Goal: Task Accomplishment & Management: Manage account settings

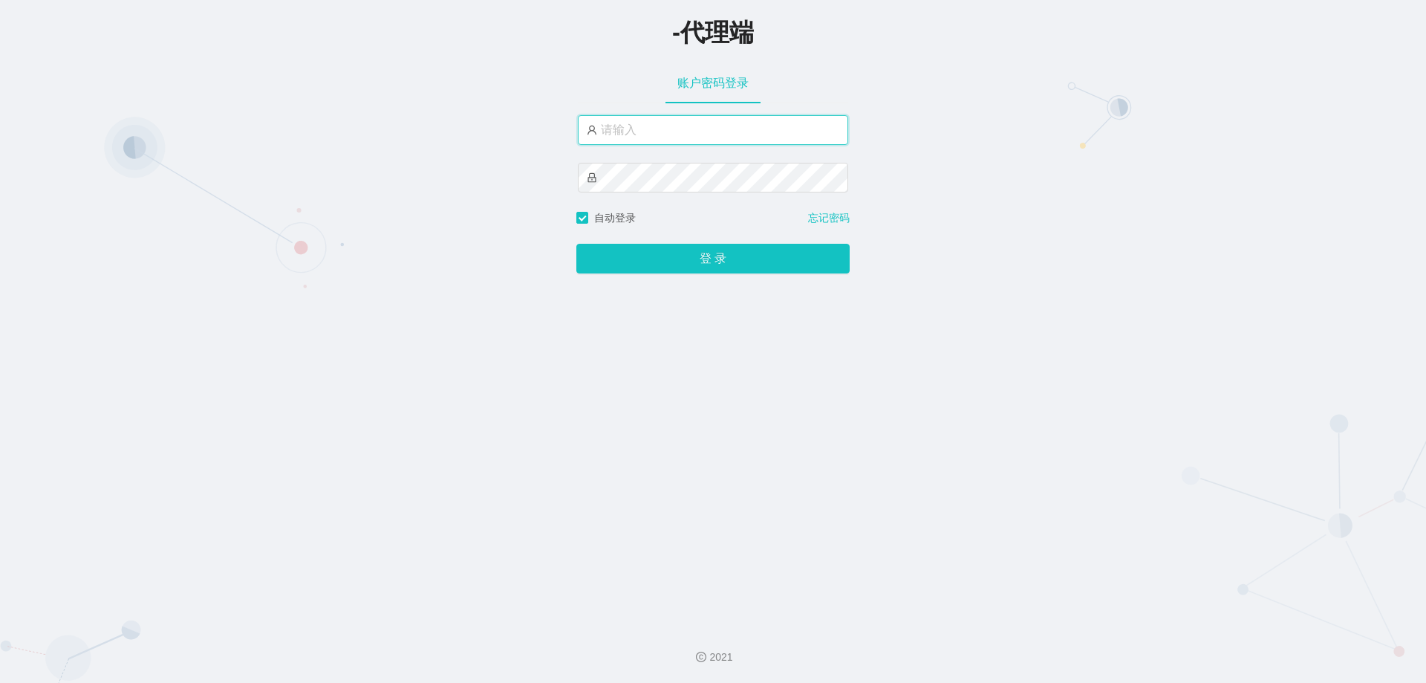
click at [371, 129] on input "text" at bounding box center [713, 130] width 270 height 30
type input "ayang888"
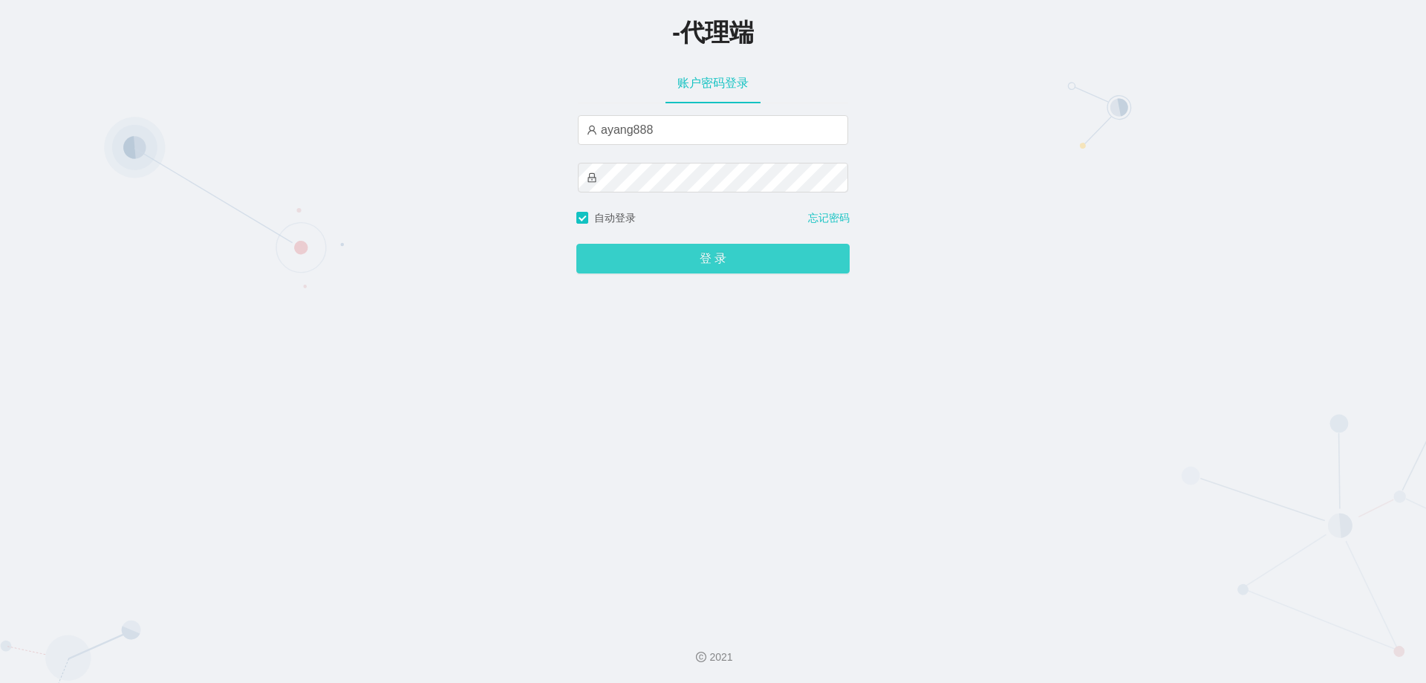
click at [371, 250] on button "登 录" at bounding box center [712, 259] width 273 height 30
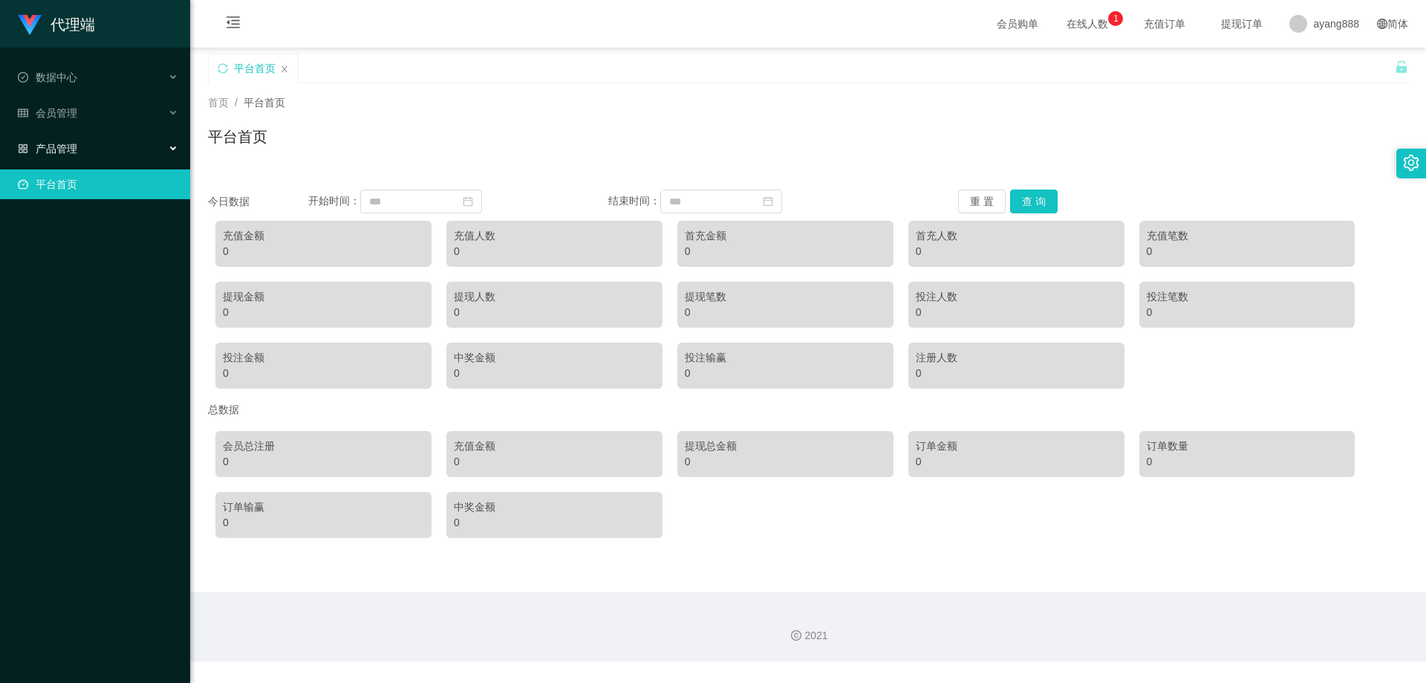
click at [97, 154] on div "产品管理" at bounding box center [95, 149] width 190 height 30
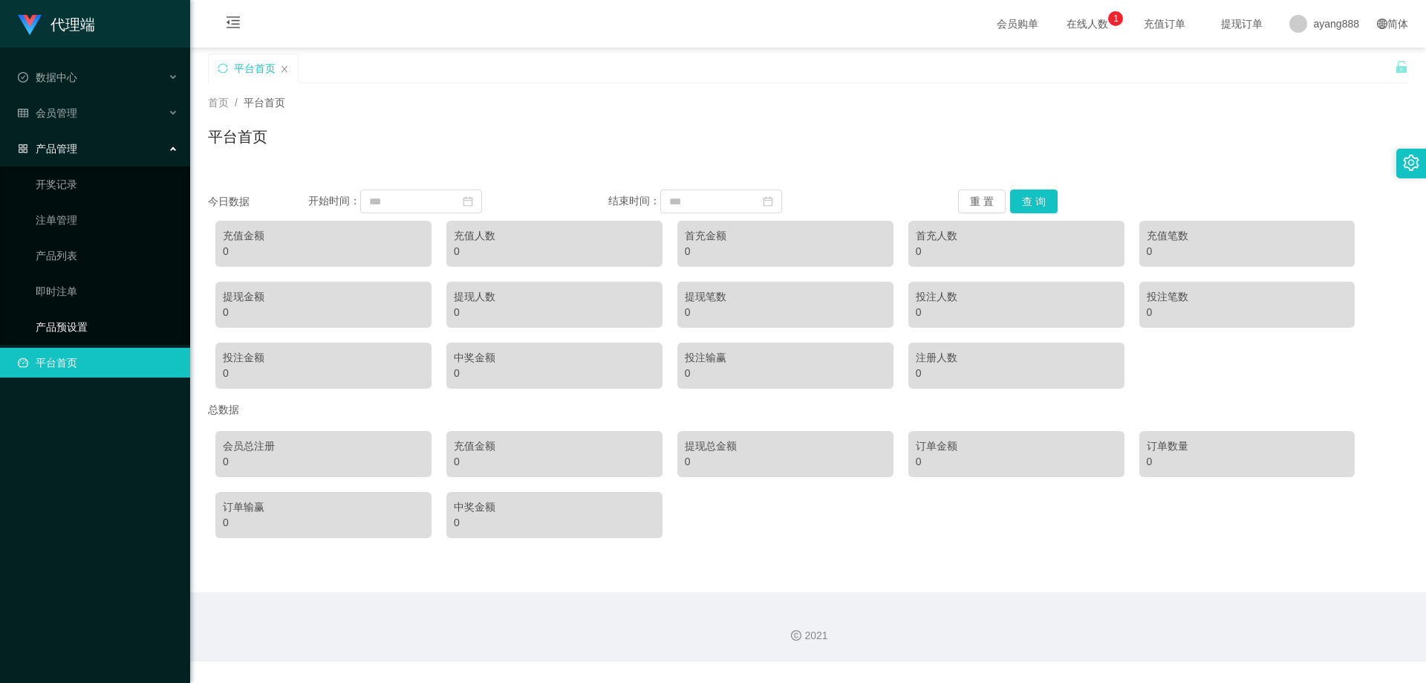
click at [67, 296] on link "产品预设置" at bounding box center [107, 327] width 143 height 30
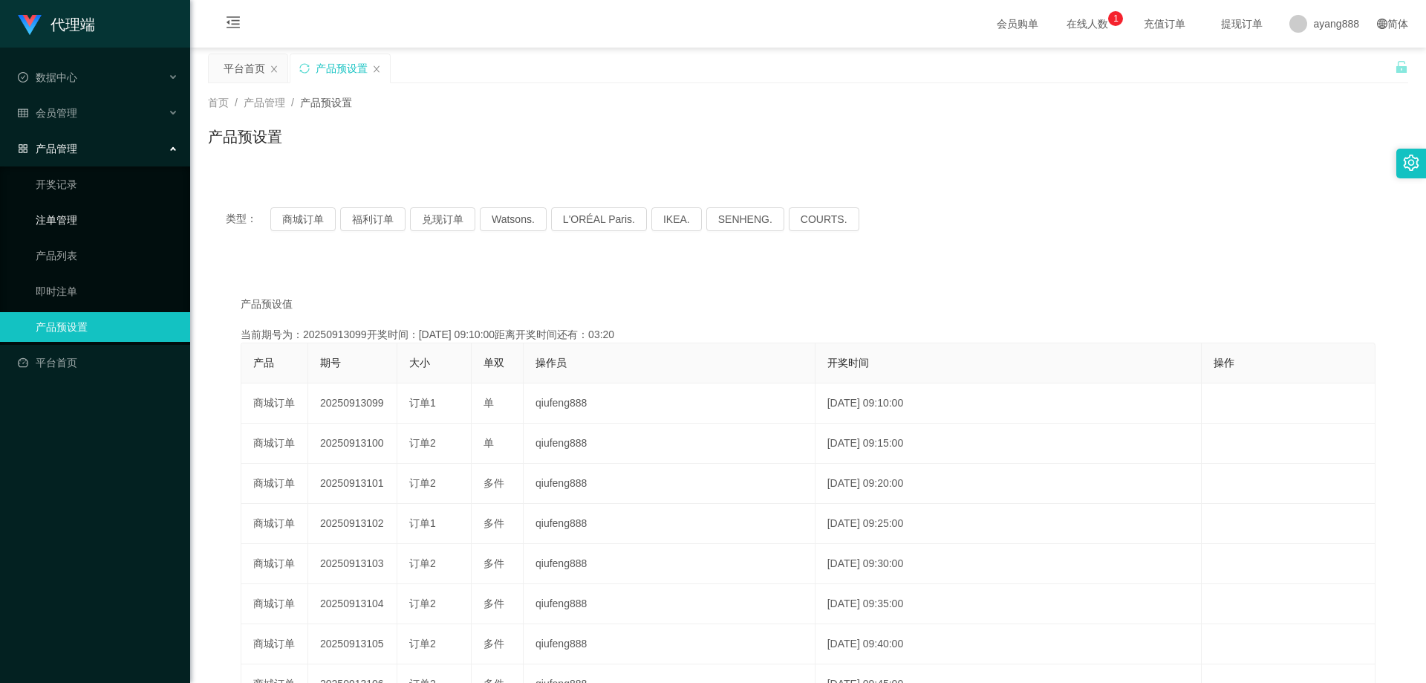
click at [75, 215] on link "注单管理" at bounding box center [107, 220] width 143 height 30
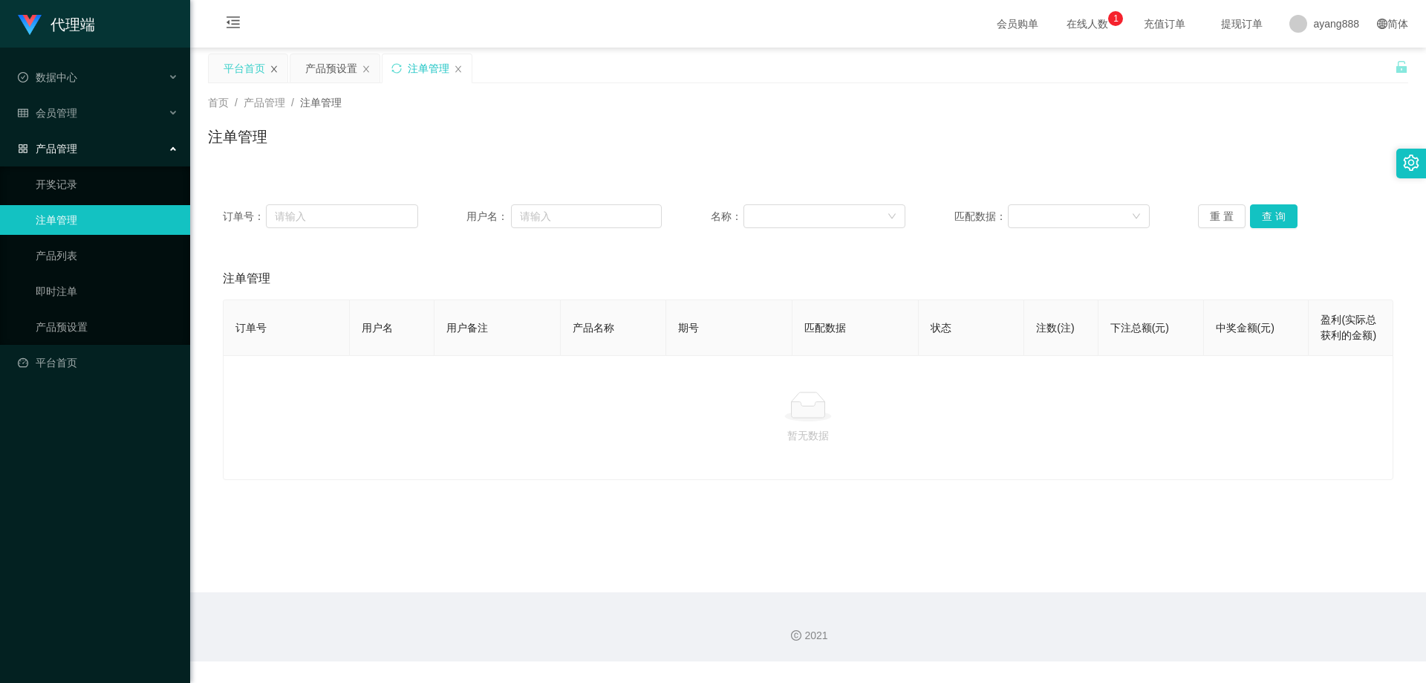
click at [270, 67] on icon "图标: close" at bounding box center [274, 69] width 9 height 9
click at [95, 105] on div "会员管理" at bounding box center [95, 113] width 190 height 30
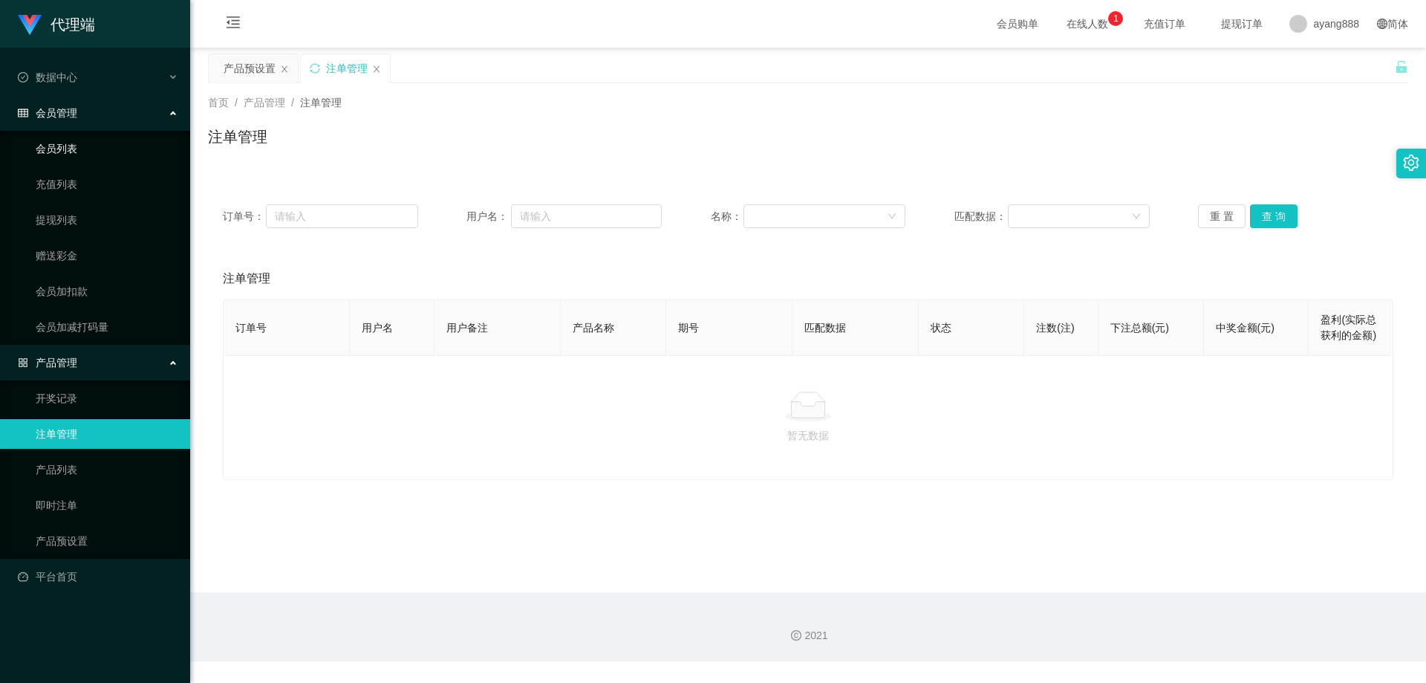
click at [88, 155] on link "会员列表" at bounding box center [107, 149] width 143 height 30
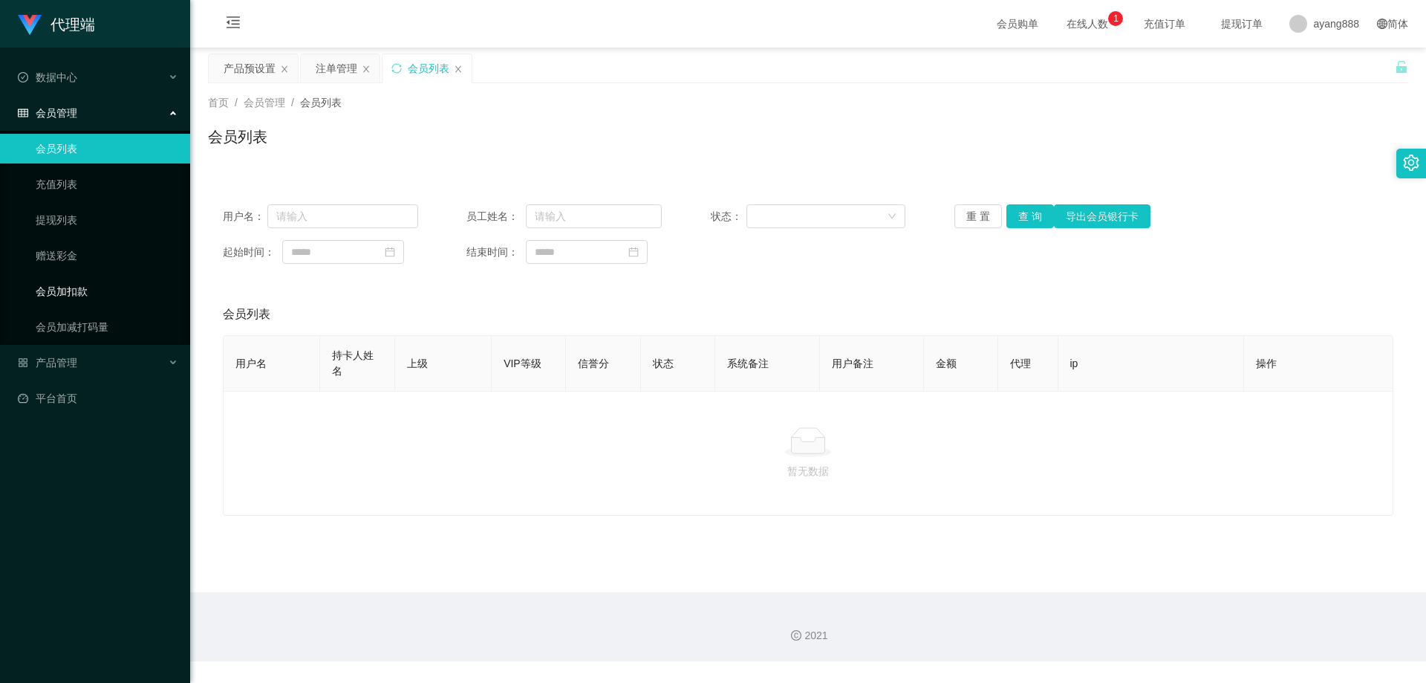
click at [62, 287] on link "会员加扣款" at bounding box center [107, 291] width 143 height 30
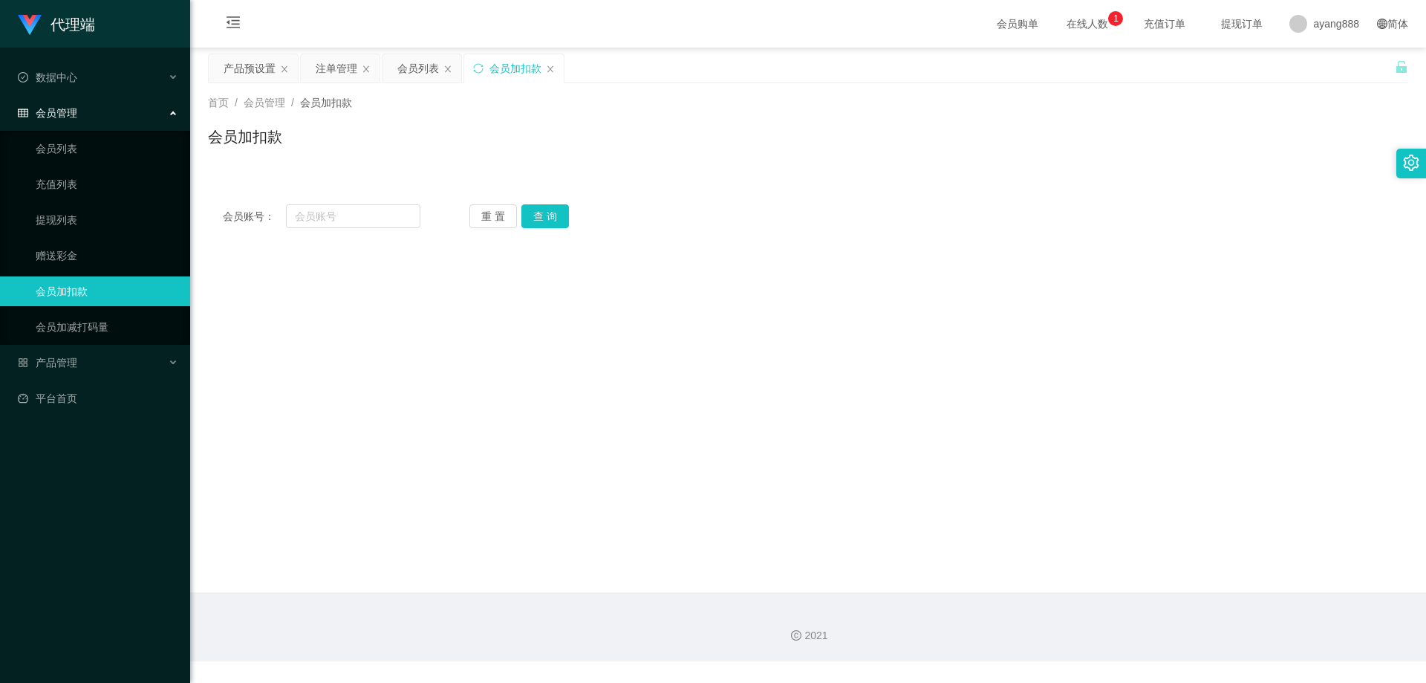
click at [76, 107] on span "会员管理" at bounding box center [47, 113] width 59 height 12
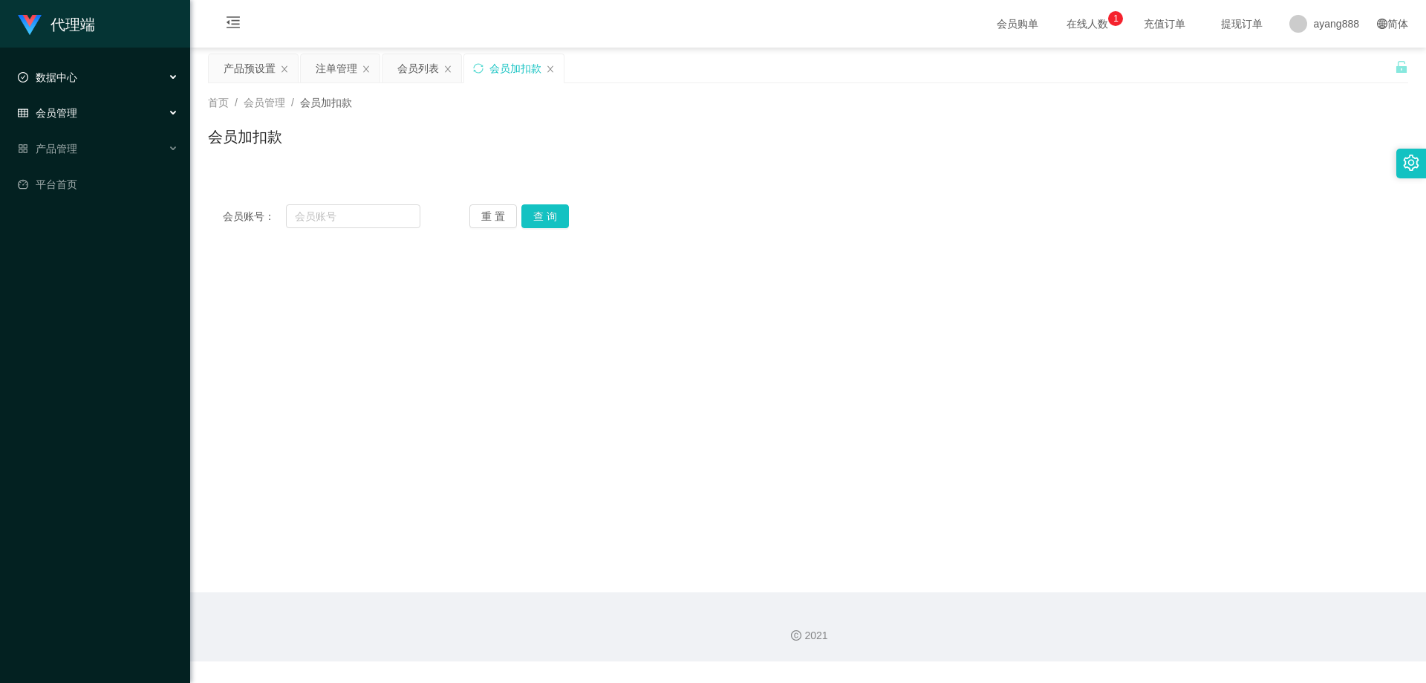
click at [88, 77] on div "数据中心" at bounding box center [95, 77] width 190 height 30
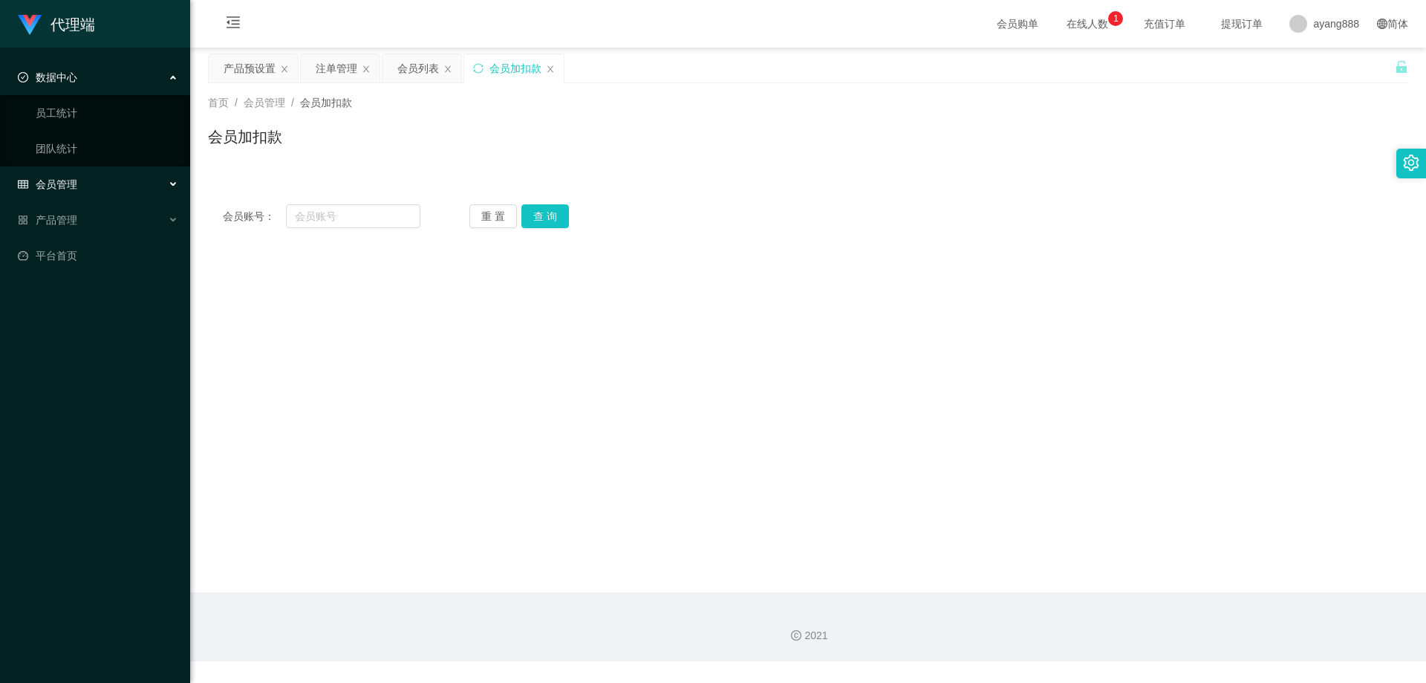
click at [88, 77] on div "数据中心" at bounding box center [95, 77] width 190 height 30
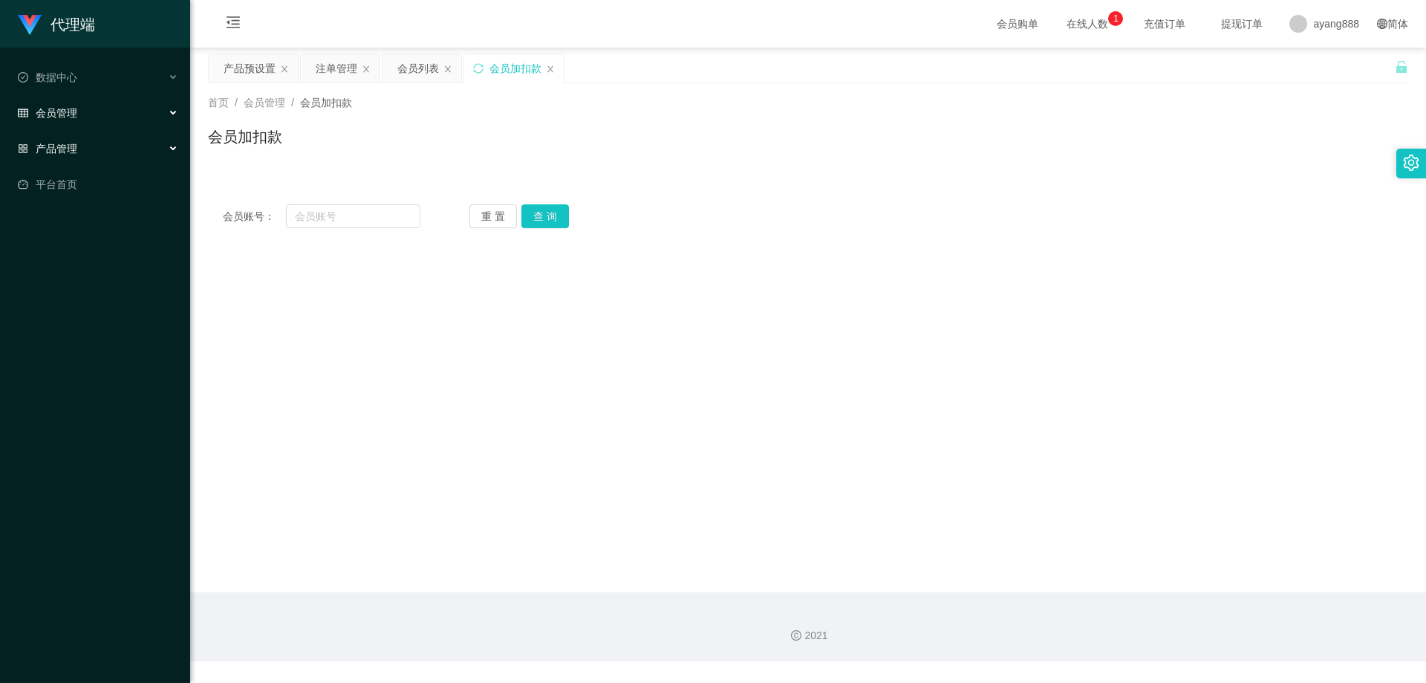
click at [87, 155] on div "产品管理" at bounding box center [95, 149] width 190 height 30
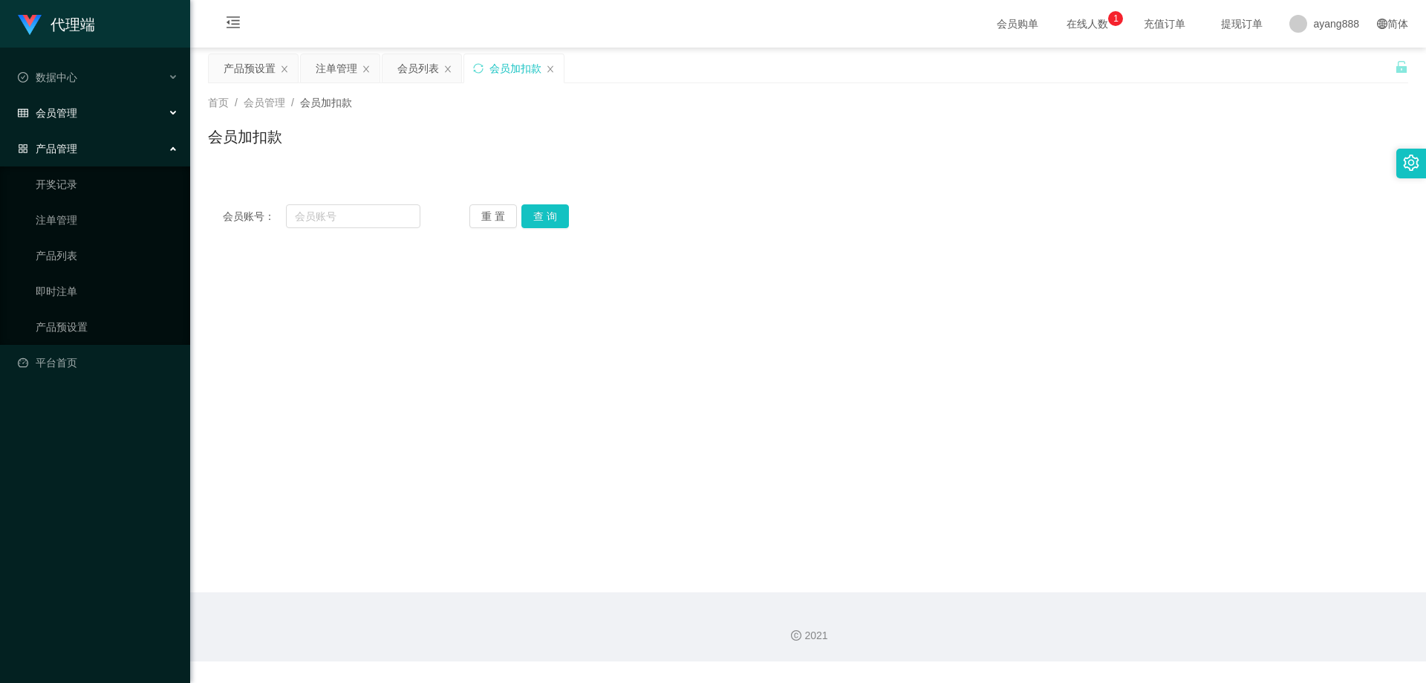
click at [87, 155] on div "产品管理" at bounding box center [95, 149] width 190 height 30
